Goal: Task Accomplishment & Management: Manage account settings

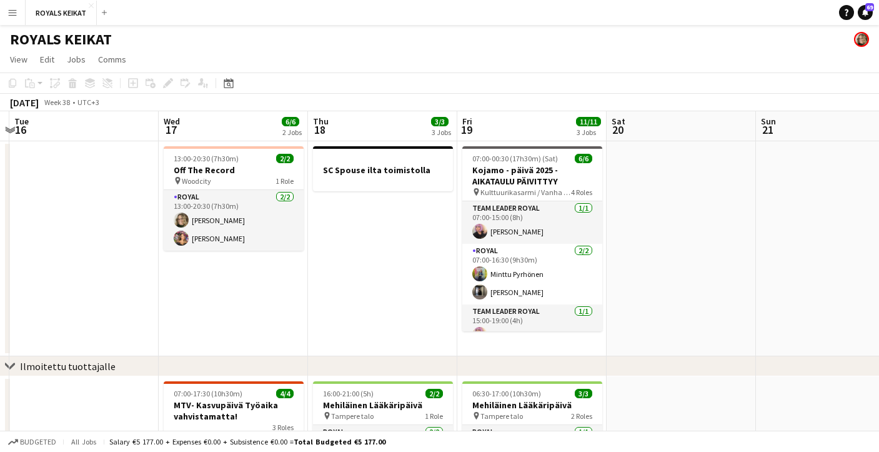
click at [649, 216] on app-date-cell at bounding box center [681, 248] width 149 height 215
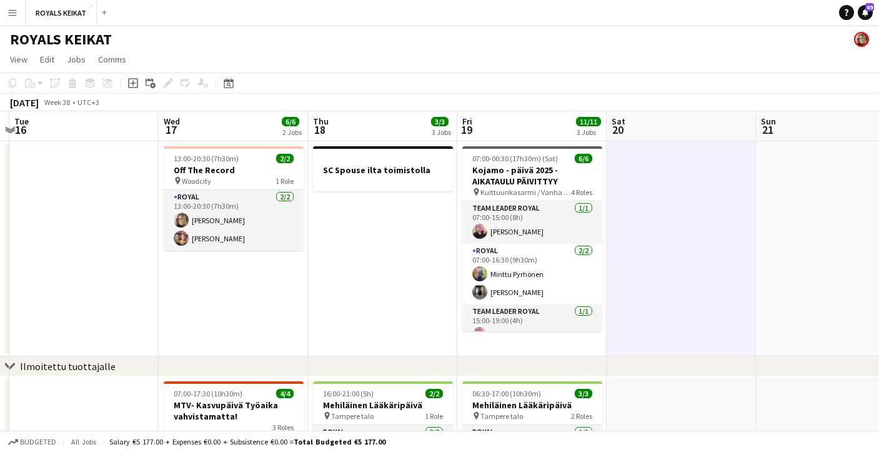
click at [97, 243] on app-date-cell at bounding box center [83, 248] width 149 height 215
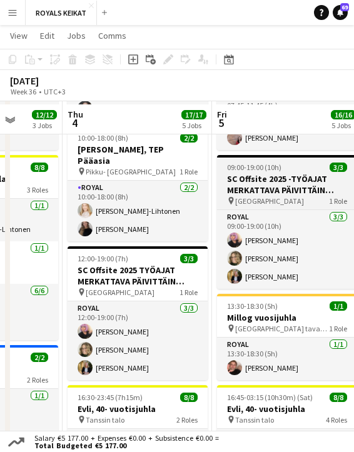
scroll to position [362, 0]
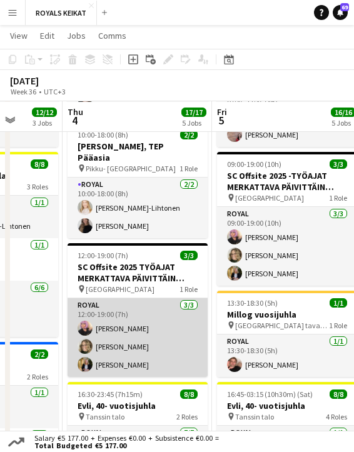
click at [121, 306] on app-card-role "Royal [DATE] 12:00-19:00 (7h) [PERSON_NAME] [PERSON_NAME] [PERSON_NAME]" at bounding box center [137, 337] width 140 height 79
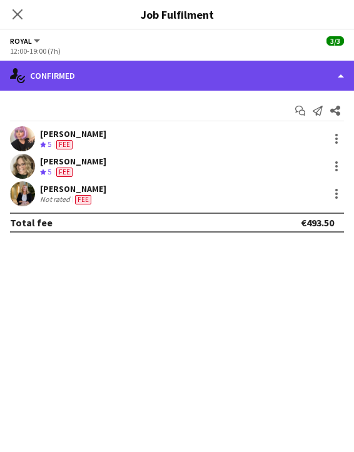
click at [106, 76] on div "single-neutral-actions-check-2 Confirmed" at bounding box center [177, 76] width 354 height 30
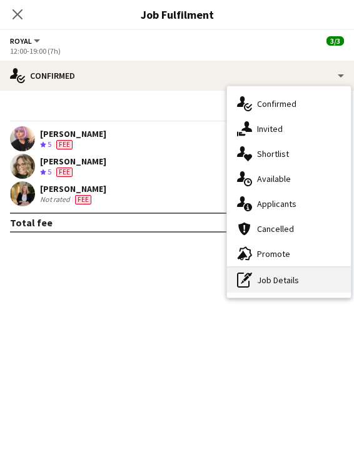
click at [281, 281] on div "pen-write Job Details" at bounding box center [289, 279] width 124 height 25
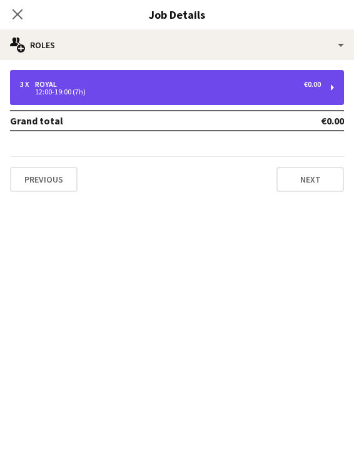
click at [183, 84] on div "3 x Royal €0.00" at bounding box center [170, 84] width 301 height 9
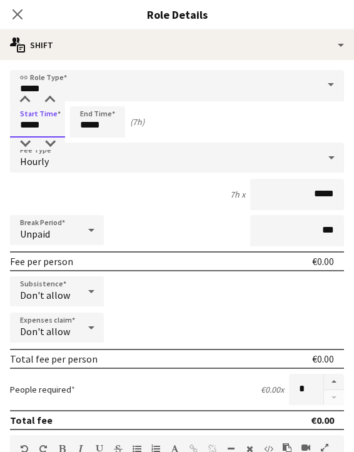
click at [30, 123] on input "*****" at bounding box center [37, 121] width 55 height 31
click at [24, 141] on div at bounding box center [24, 143] width 25 height 12
click at [51, 94] on div at bounding box center [49, 100] width 25 height 12
type input "*****"
click at [51, 94] on div at bounding box center [49, 100] width 25 height 12
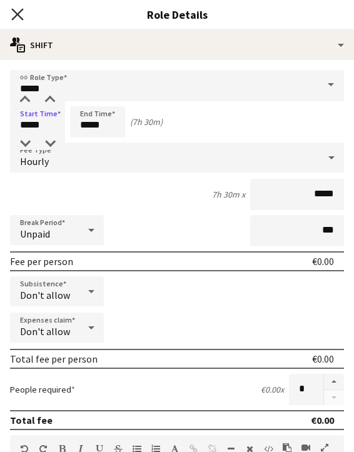
click at [16, 11] on icon "Close pop-in" at bounding box center [17, 14] width 12 height 12
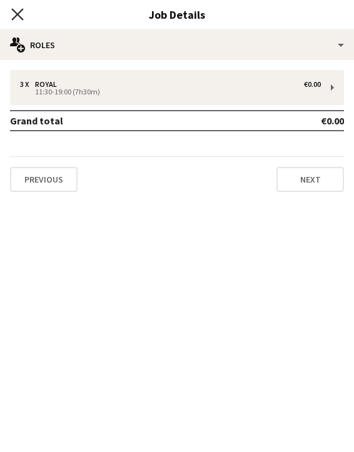
click at [17, 8] on icon "Close pop-in" at bounding box center [17, 14] width 12 height 12
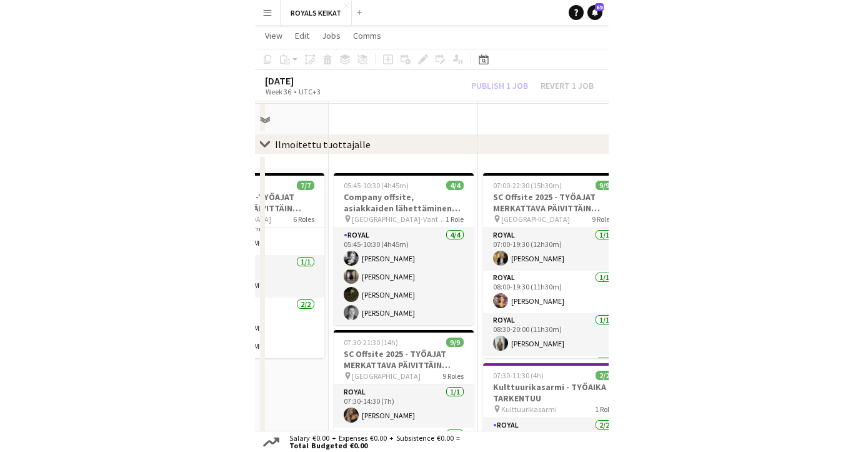
scroll to position [0, 0]
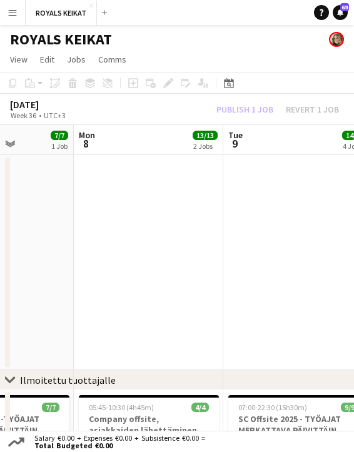
click at [254, 107] on div "Publish 1 job Revert 1 job" at bounding box center [277, 109] width 152 height 14
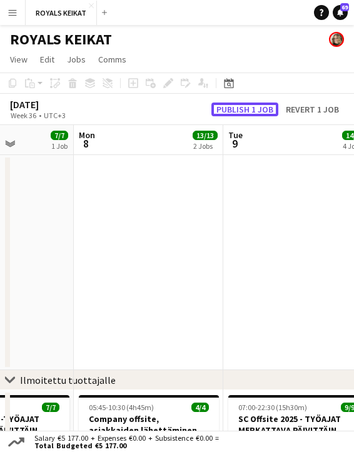
click at [254, 107] on button "Publish 1 job" at bounding box center [244, 109] width 67 height 14
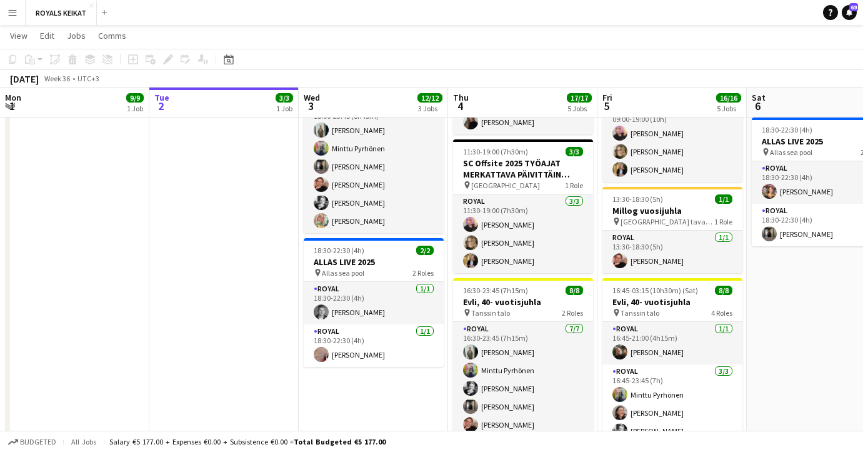
scroll to position [276, 0]
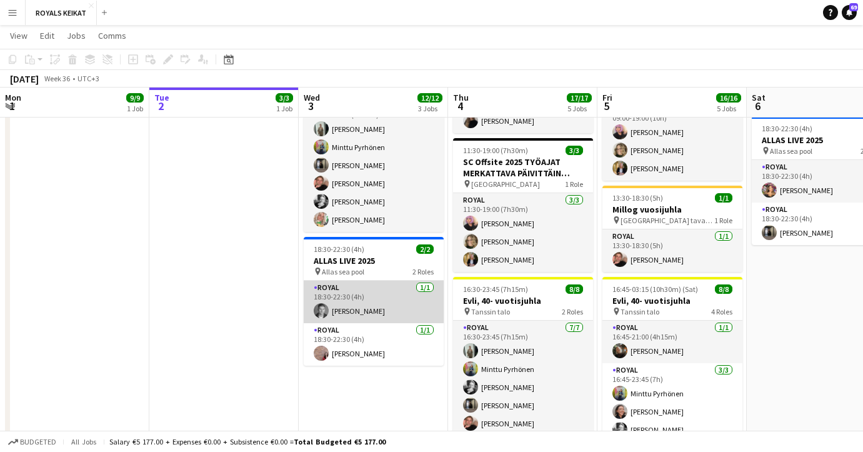
click at [337, 302] on app-card-role "Royal 1/1 18:30-22:30 (4h) Mathias Munsterhjelm" at bounding box center [374, 302] width 140 height 42
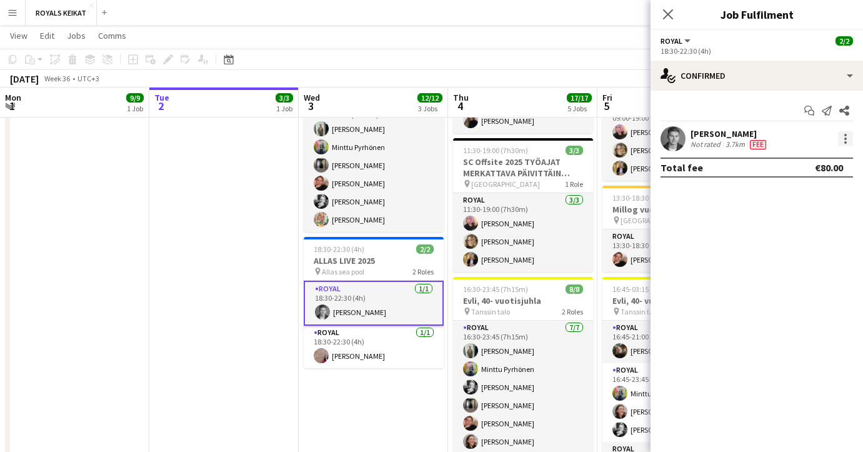
click at [847, 136] on div at bounding box center [845, 138] width 15 height 15
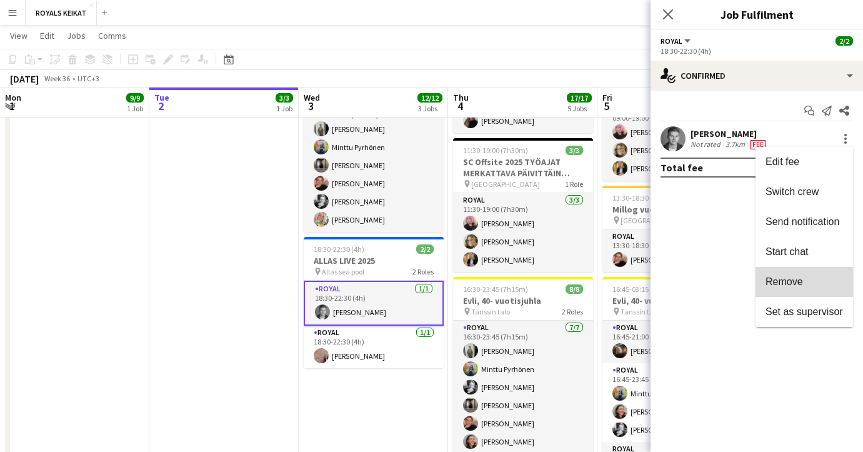
click at [795, 281] on span "Remove" at bounding box center [783, 281] width 37 height 11
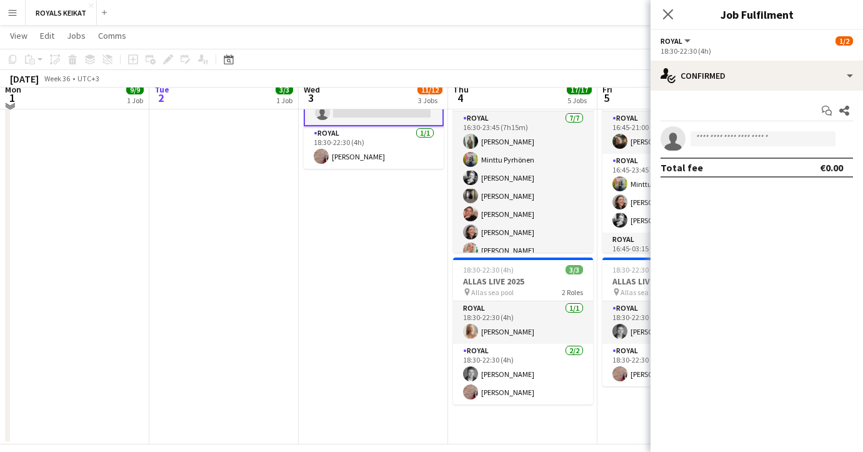
scroll to position [499, 0]
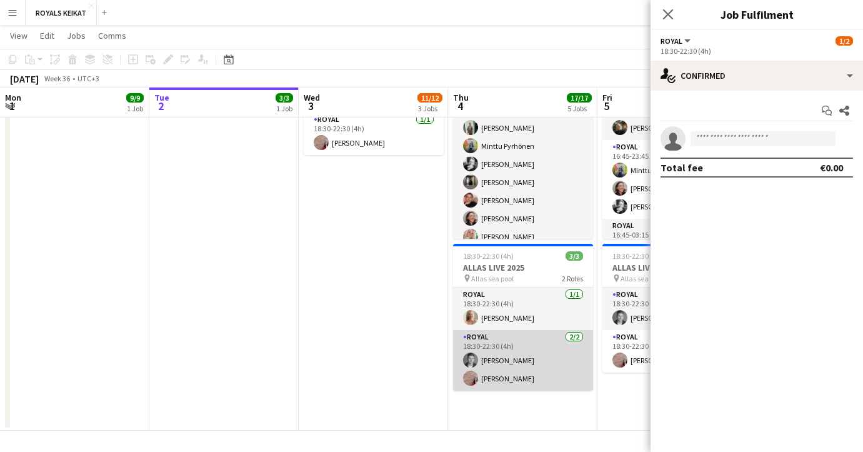
click at [518, 342] on app-card-role "Royal 2/2 18:30-22:30 (4h) Mathias Munsterhjelm Janita Juvonen" at bounding box center [523, 360] width 140 height 61
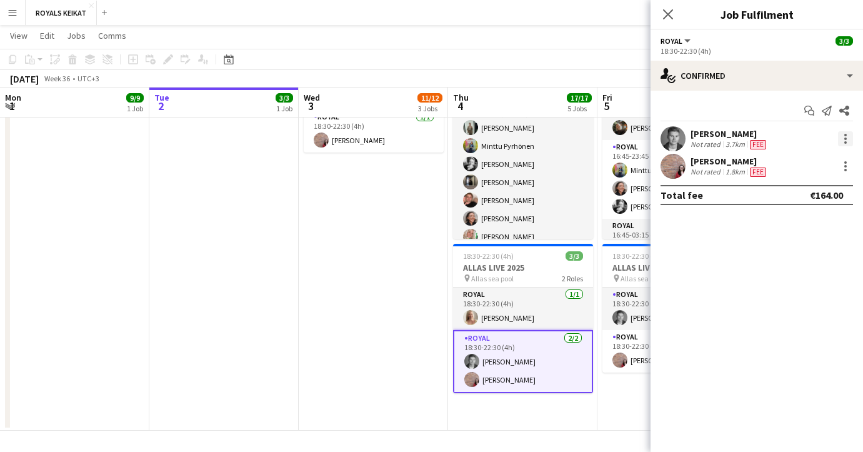
click at [846, 134] on div at bounding box center [845, 138] width 15 height 15
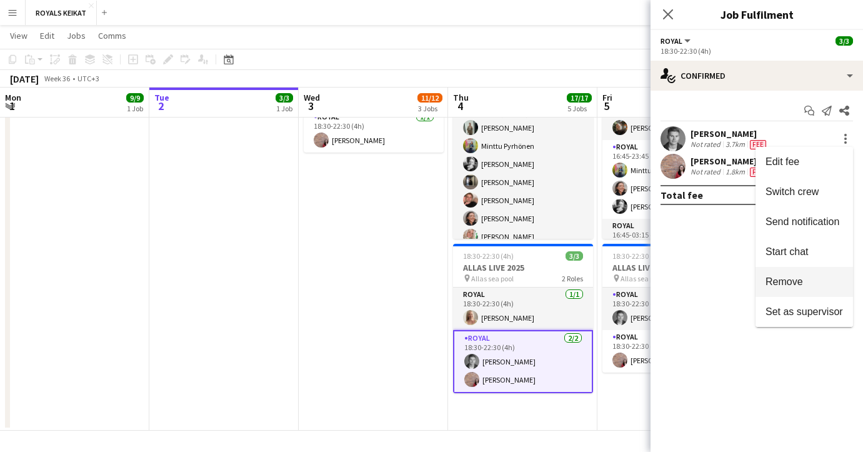
click at [787, 281] on span "Remove" at bounding box center [783, 281] width 37 height 11
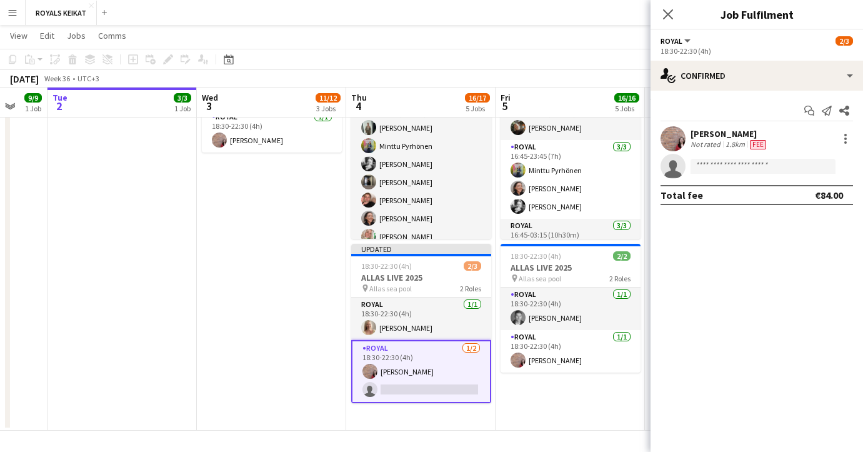
scroll to position [0, 496]
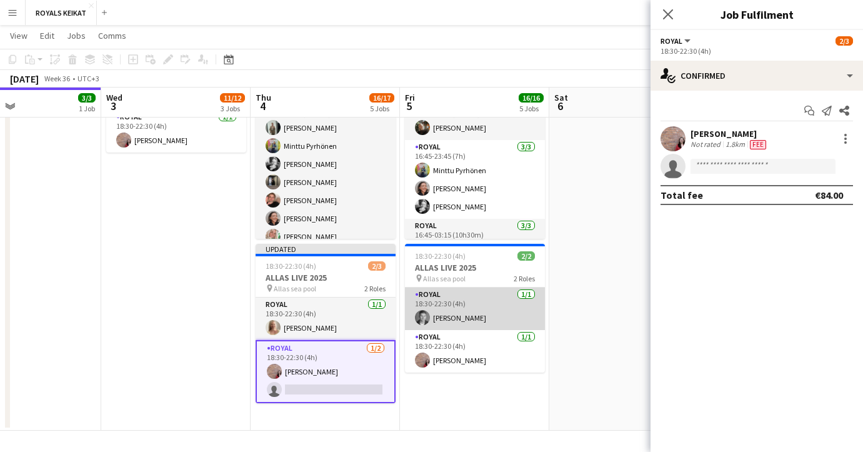
click at [481, 312] on app-card-role "Royal 1/1 18:30-22:30 (4h) Mathias Munsterhjelm" at bounding box center [475, 308] width 140 height 42
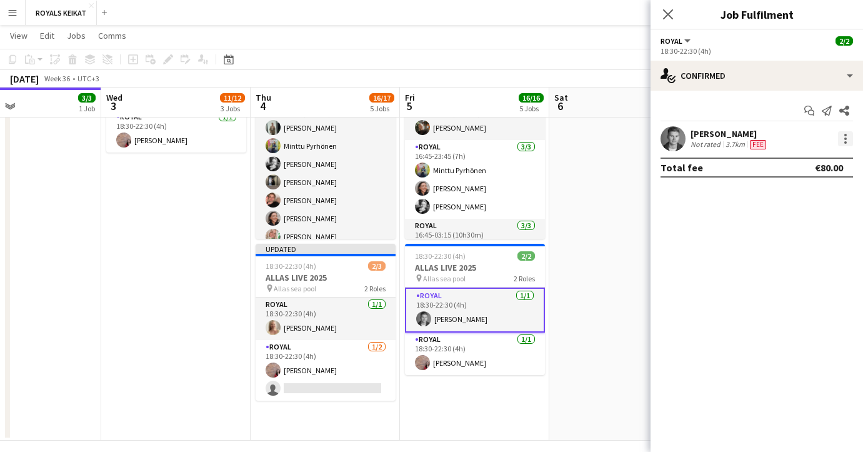
click at [844, 136] on div at bounding box center [845, 138] width 15 height 15
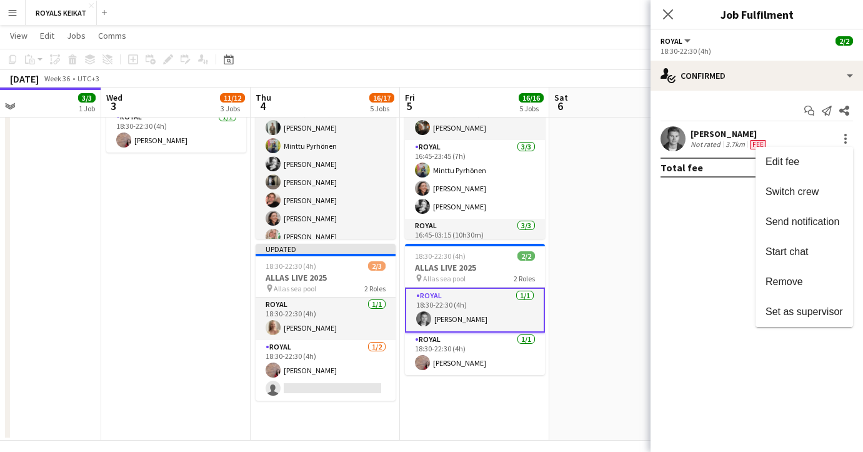
click at [665, 12] on div at bounding box center [431, 226] width 863 height 452
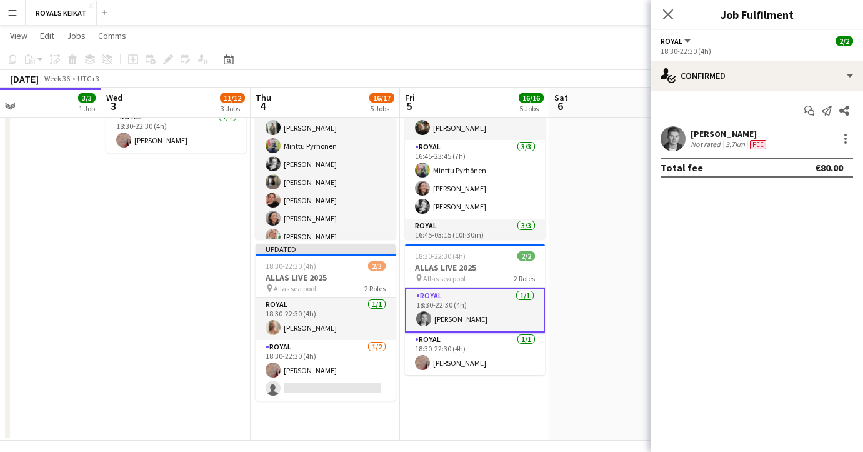
click at [665, 12] on icon at bounding box center [668, 14] width 10 height 10
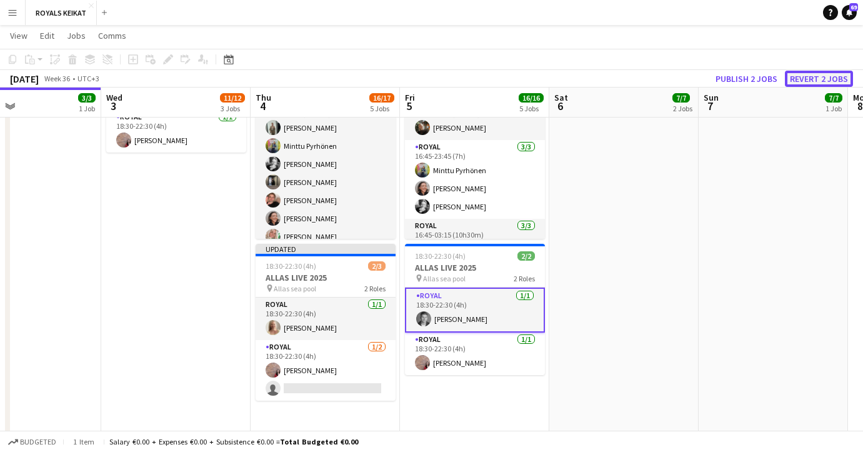
click at [809, 78] on button "Revert 2 jobs" at bounding box center [819, 79] width 68 height 16
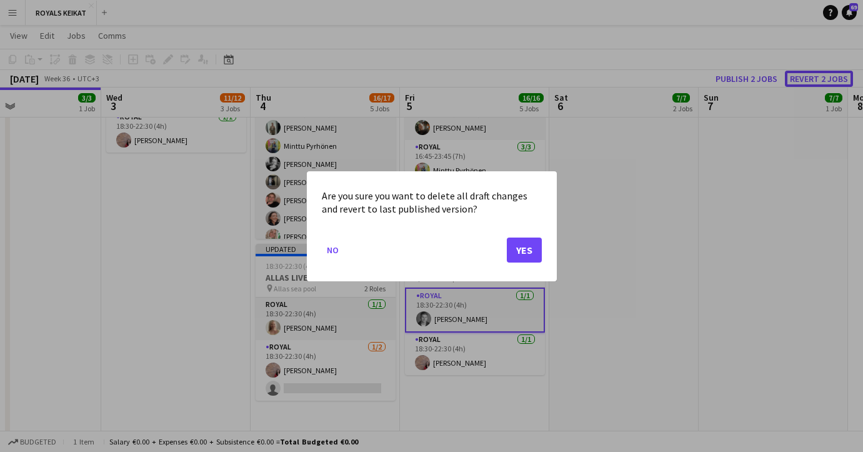
scroll to position [0, 0]
click at [519, 249] on button "Yes" at bounding box center [524, 249] width 35 height 25
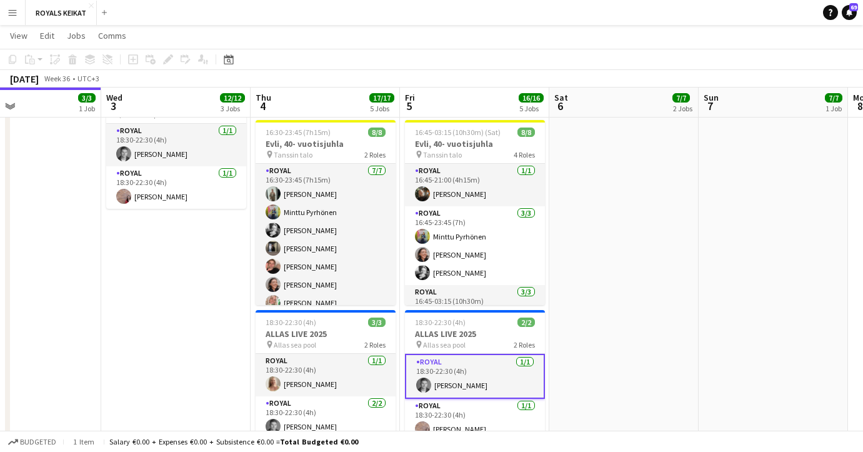
scroll to position [342, 0]
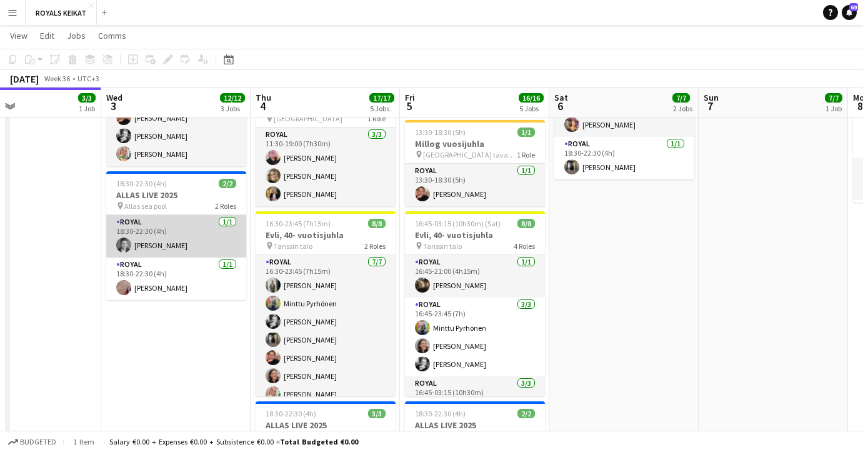
click at [174, 234] on app-card-role "Royal 1/1 18:30-22:30 (4h) Mathias Munsterhjelm" at bounding box center [176, 236] width 140 height 42
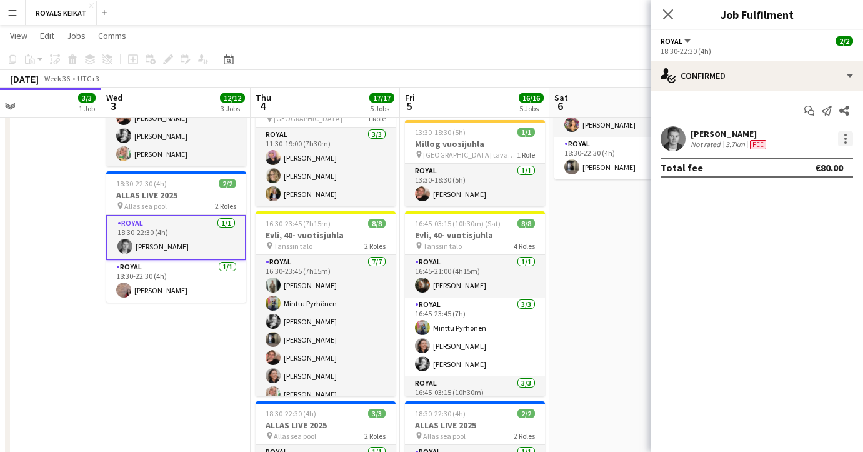
click at [849, 136] on div at bounding box center [845, 138] width 15 height 15
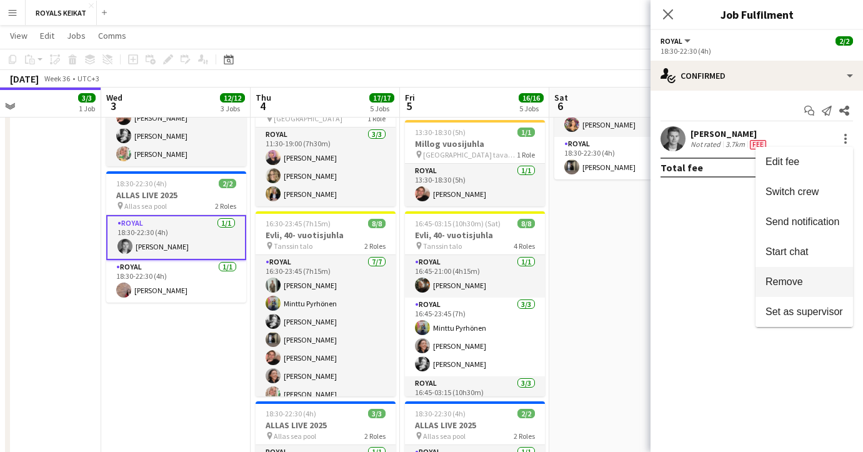
click at [787, 280] on span "Remove" at bounding box center [783, 281] width 37 height 11
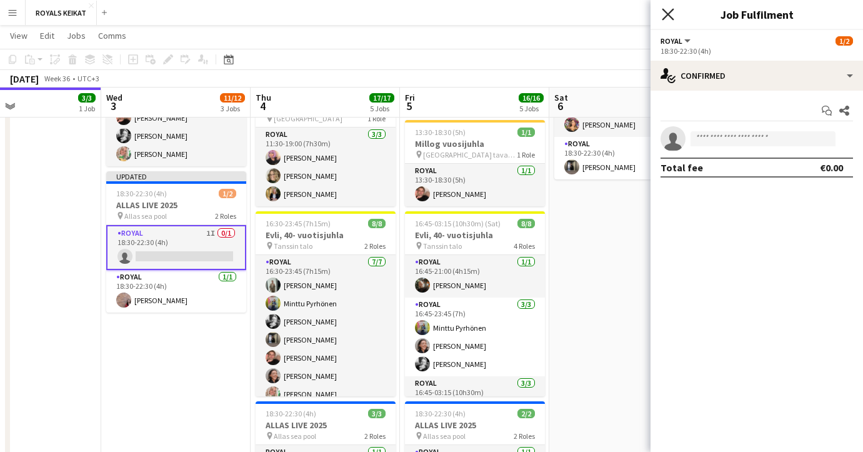
click at [664, 11] on icon at bounding box center [668, 14] width 12 height 12
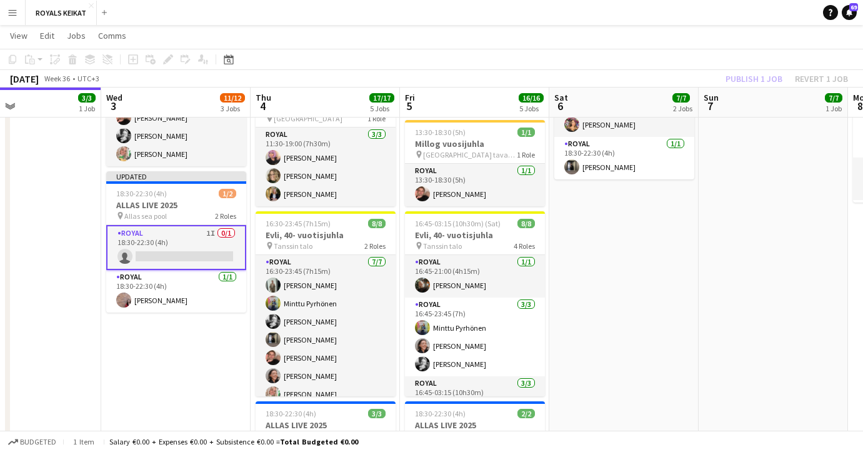
click at [743, 76] on div "Publish 1 job Revert 1 job" at bounding box center [786, 79] width 152 height 16
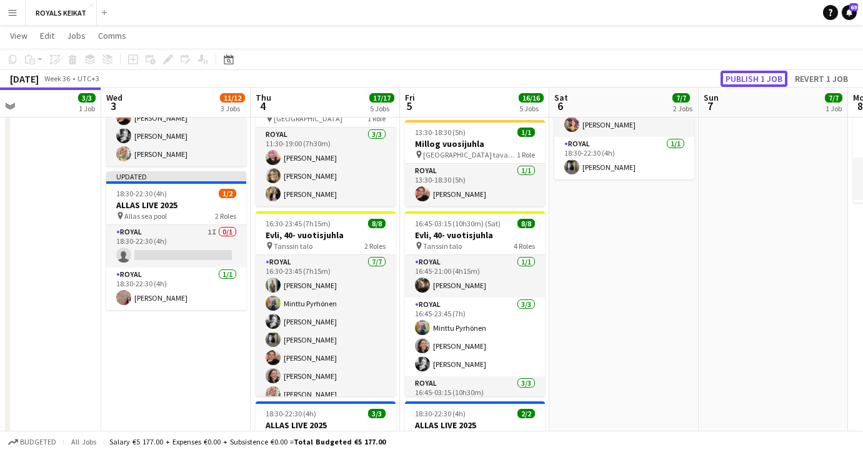
click at [743, 76] on button "Publish 1 job" at bounding box center [753, 79] width 67 height 16
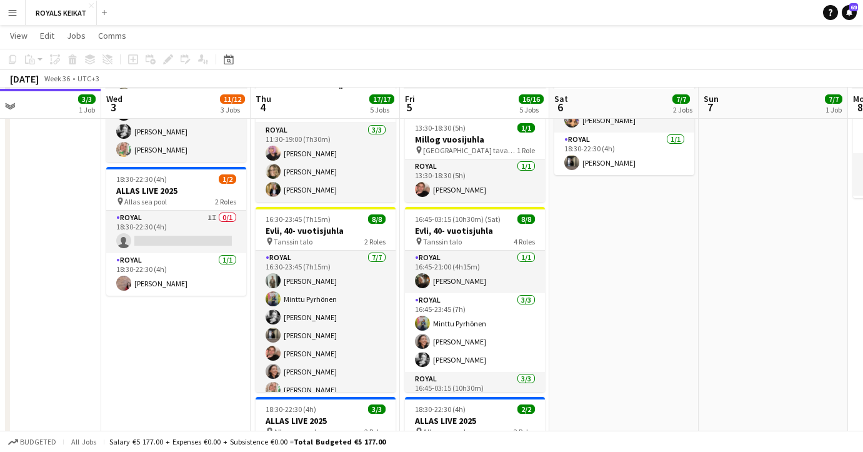
scroll to position [350, 0]
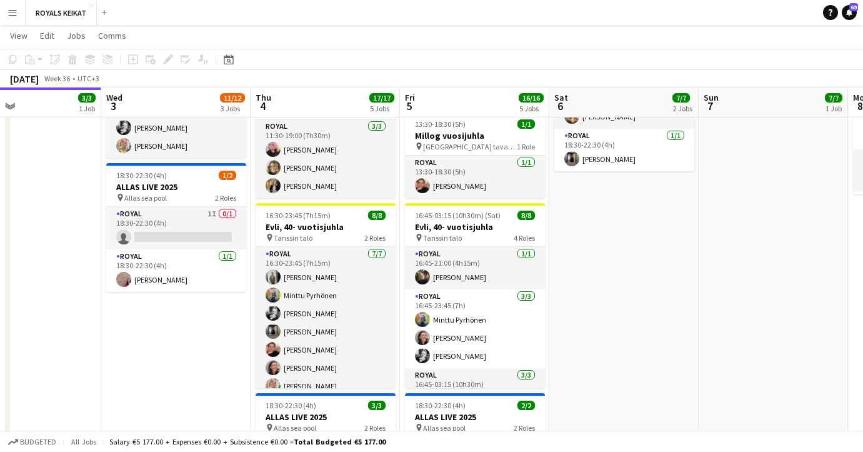
click at [782, 332] on app-date-cell "08:00-21:00 (13h) 7/7 SC Offsite 2025 -TYÖAJAT MERKATTAVA PÄIVITTÄIN TOTEUMAN M…" at bounding box center [773, 214] width 149 height 732
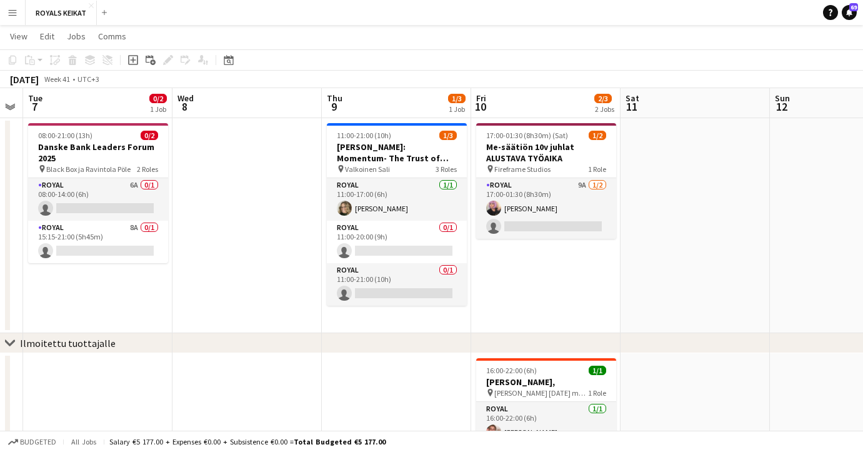
scroll to position [16, 0]
